Goal: Find specific page/section: Find specific page/section

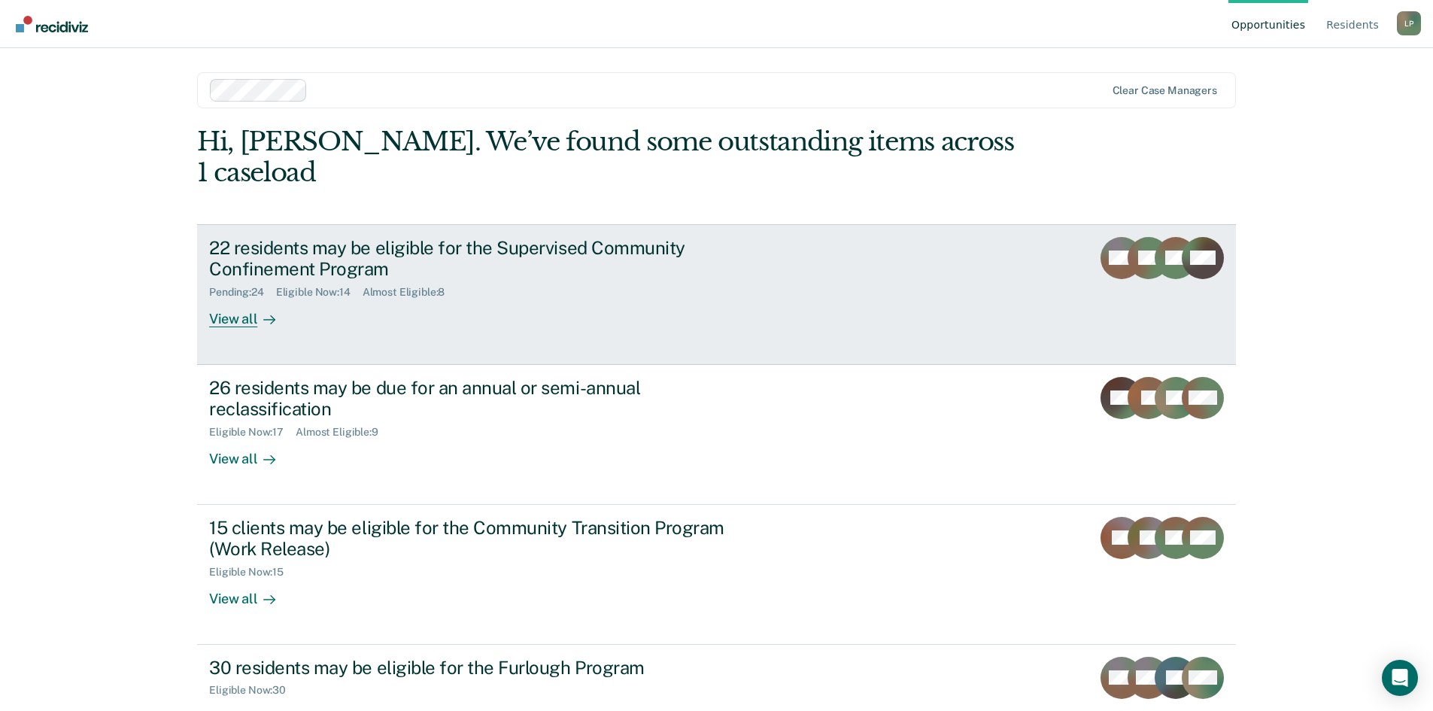
click at [295, 237] on div "22 residents may be eligible for the Supervised Community Confinement Program" at bounding box center [473, 259] width 528 height 44
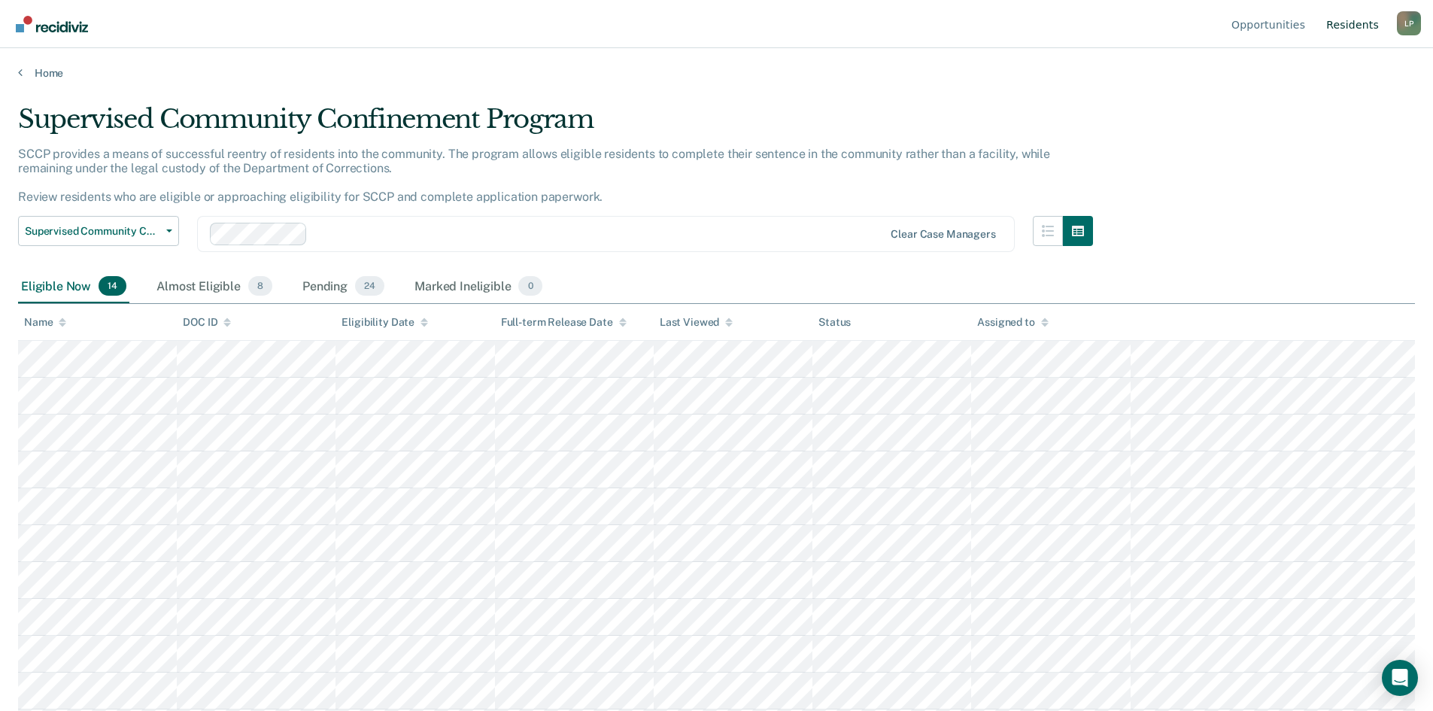
click at [1346, 24] on link "Resident s" at bounding box center [1352, 24] width 59 height 48
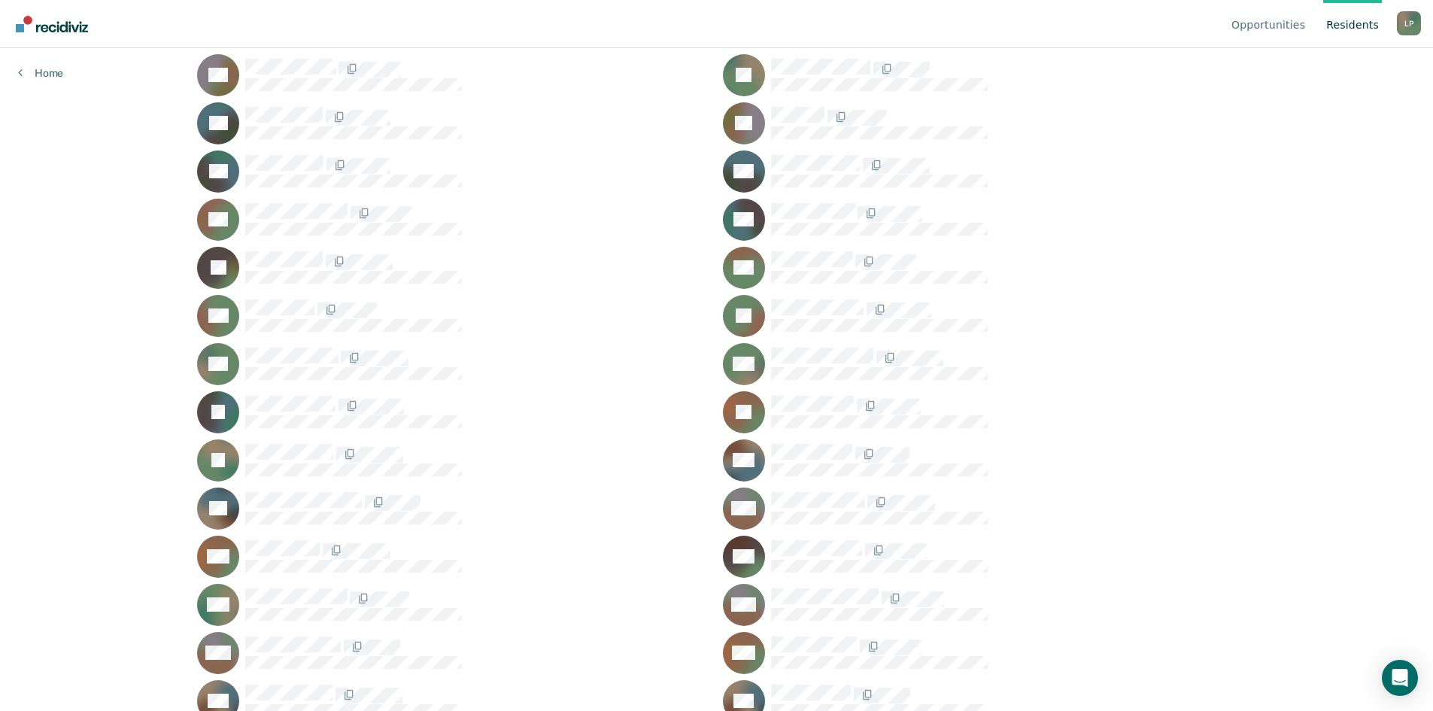
scroll to position [677, 0]
